Goal: Navigation & Orientation: Find specific page/section

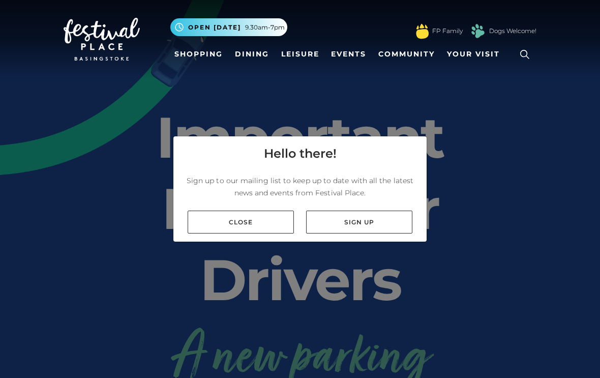
click at [246, 233] on link "Close" at bounding box center [241, 221] width 106 height 23
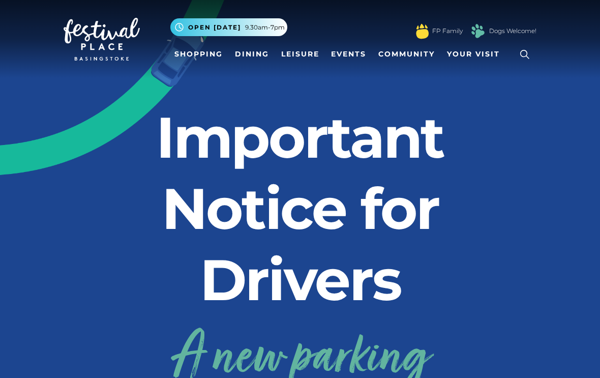
click at [190, 55] on link "Shopping" at bounding box center [198, 54] width 56 height 19
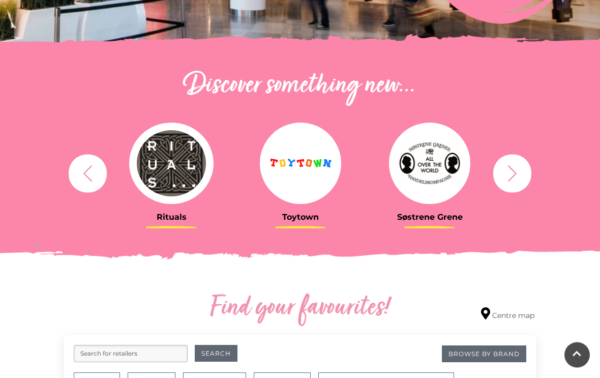
scroll to position [307, 0]
click at [506, 176] on icon "button" at bounding box center [512, 173] width 19 height 19
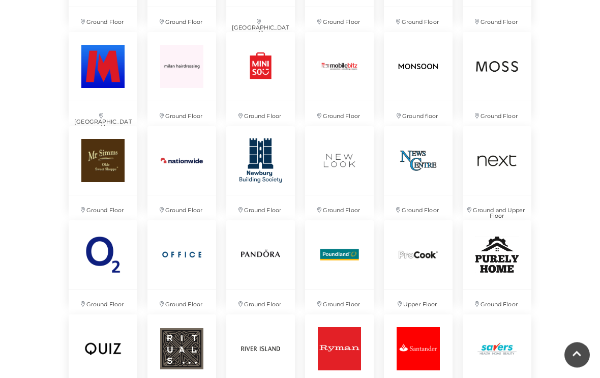
scroll to position [1605, 0]
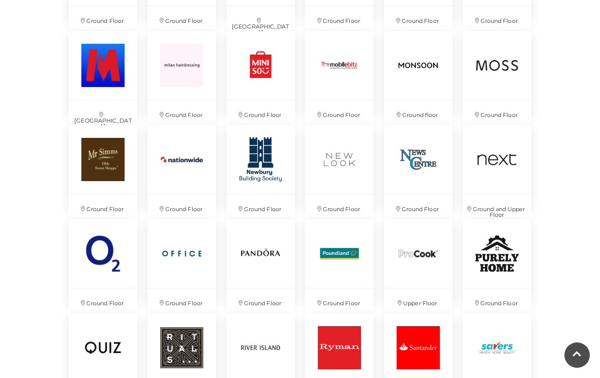
click at [503, 161] on img at bounding box center [497, 159] width 69 height 69
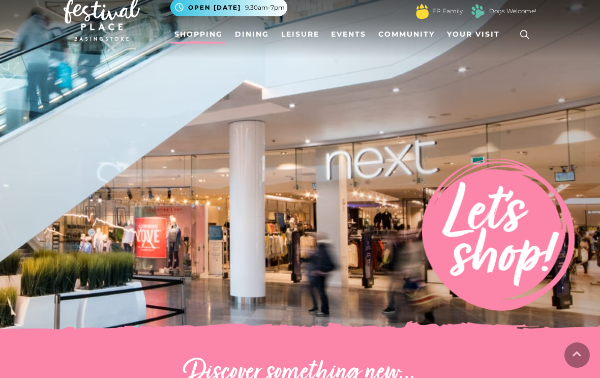
scroll to position [0, 0]
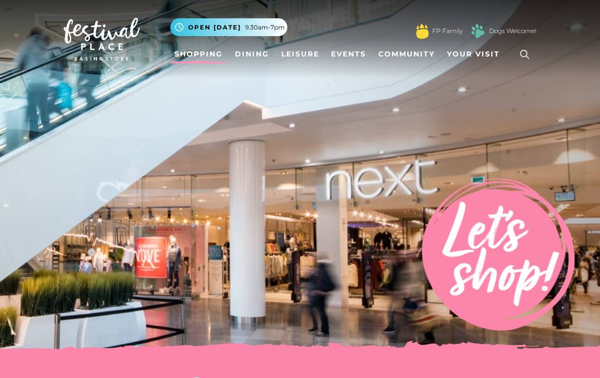
click at [251, 54] on link "Dining" at bounding box center [252, 54] width 42 height 19
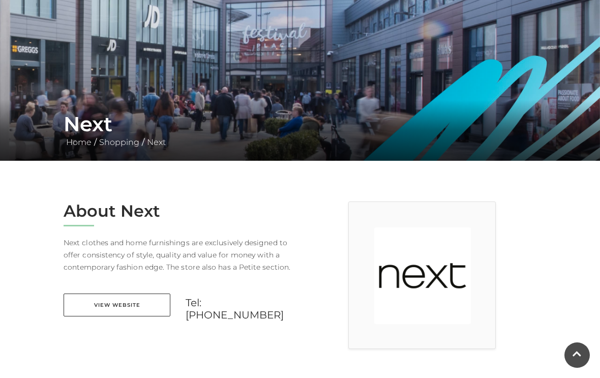
scroll to position [87, 0]
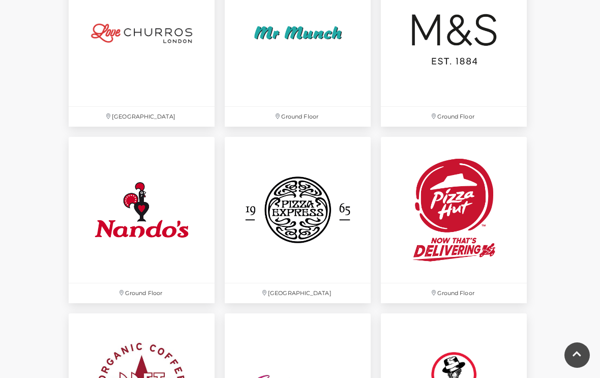
scroll to position [2301, 0]
